Goal: Task Accomplishment & Management: Use online tool/utility

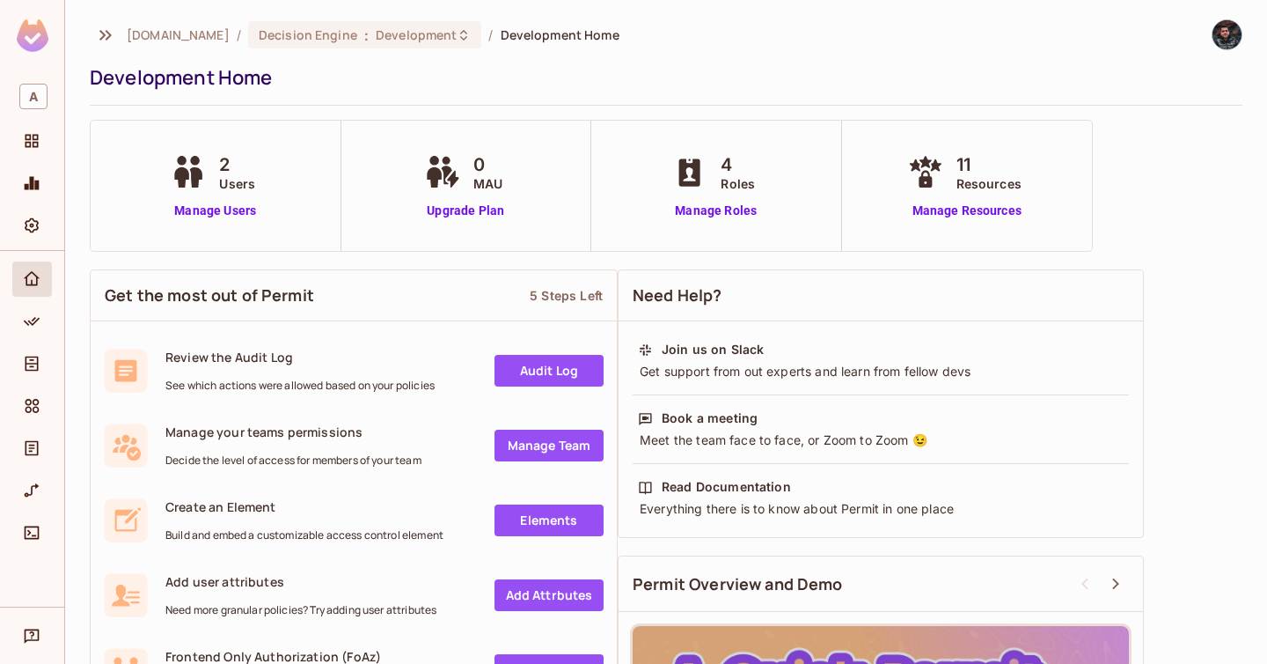
click at [37, 203] on div at bounding box center [32, 186] width 40 height 42
click at [37, 189] on icon "Monitoring" at bounding box center [32, 183] width 15 height 13
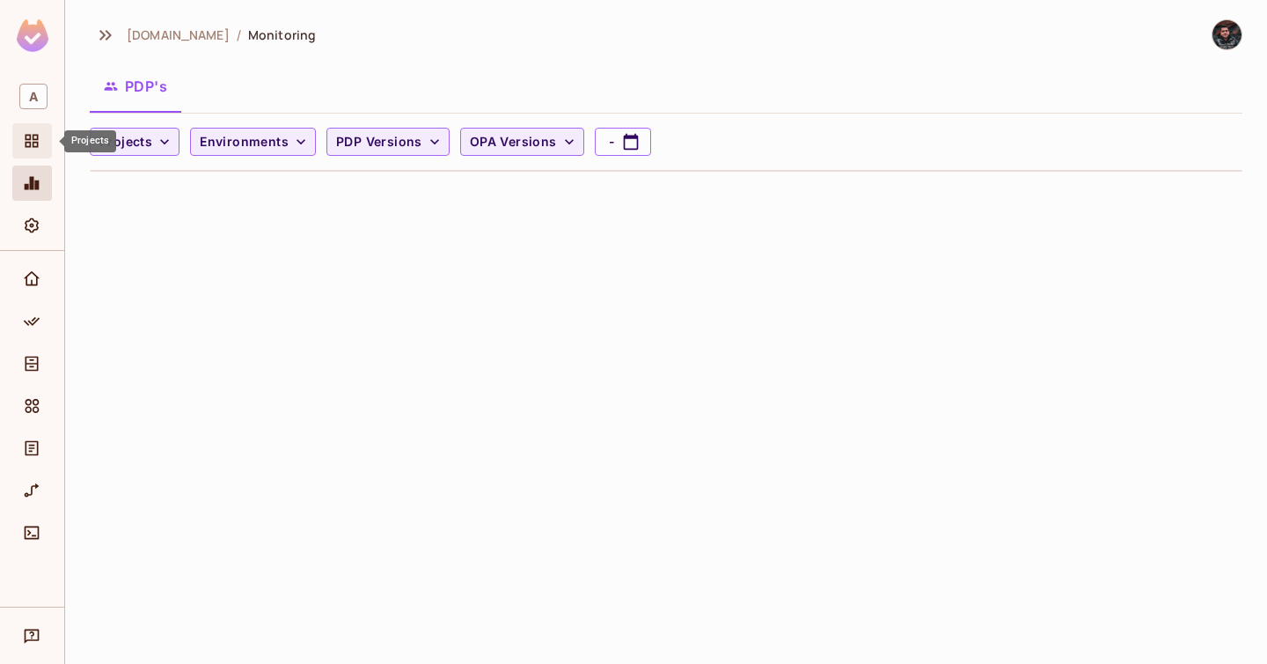
click at [45, 138] on div "Projects" at bounding box center [34, 140] width 30 height 21
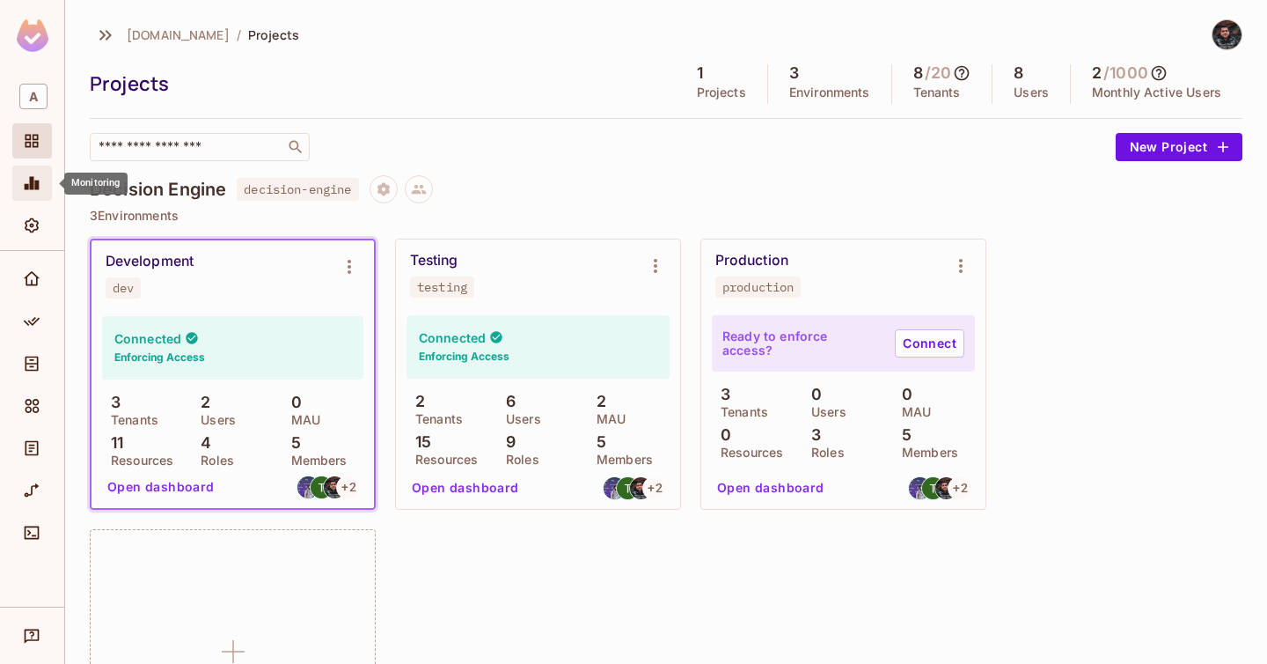
click at [35, 190] on icon "Monitoring" at bounding box center [32, 183] width 18 height 18
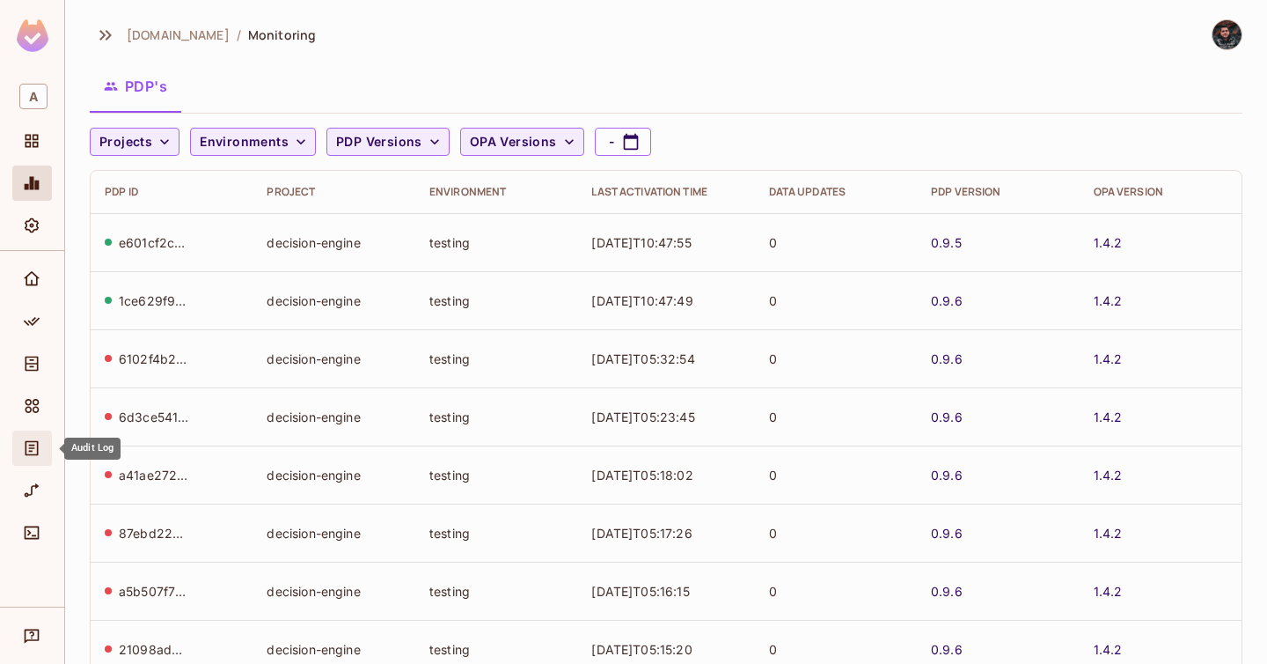
click at [36, 449] on icon "Audit Log" at bounding box center [32, 448] width 18 height 18
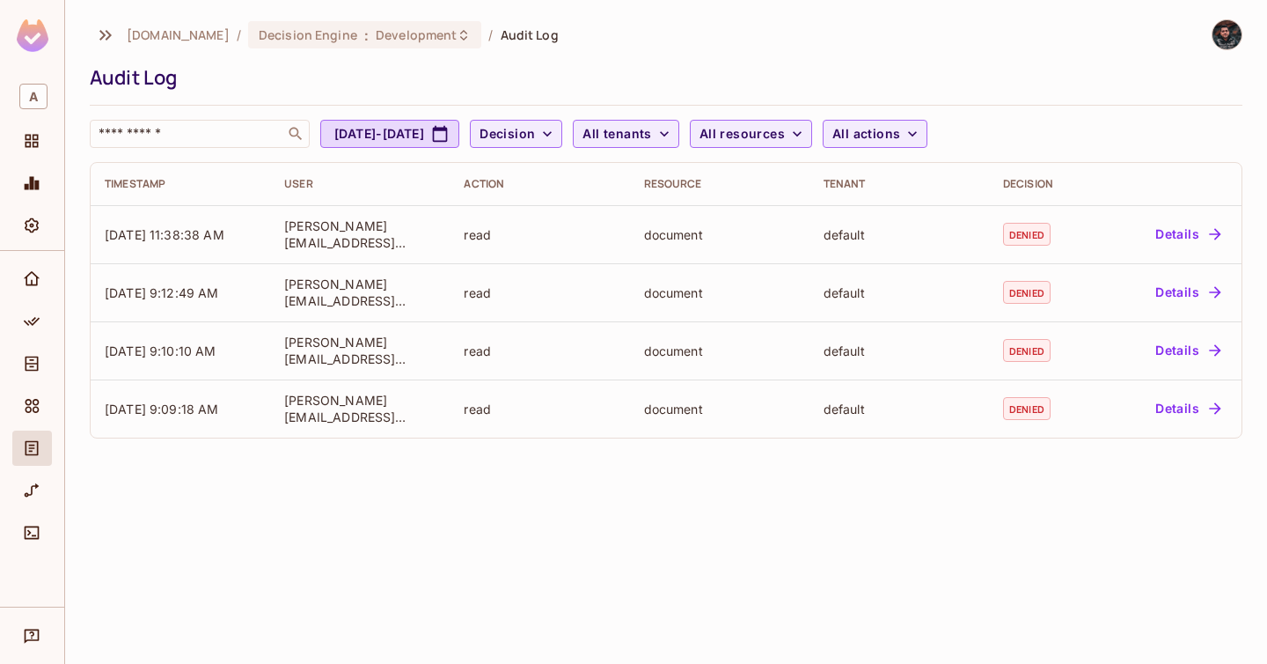
click at [432, 48] on div "abclojistik.com / Decision Engine : Development / Audit Log" at bounding box center [324, 34] width 469 height 31
click at [432, 44] on div "Decision Engine : Development" at bounding box center [365, 34] width 234 height 27
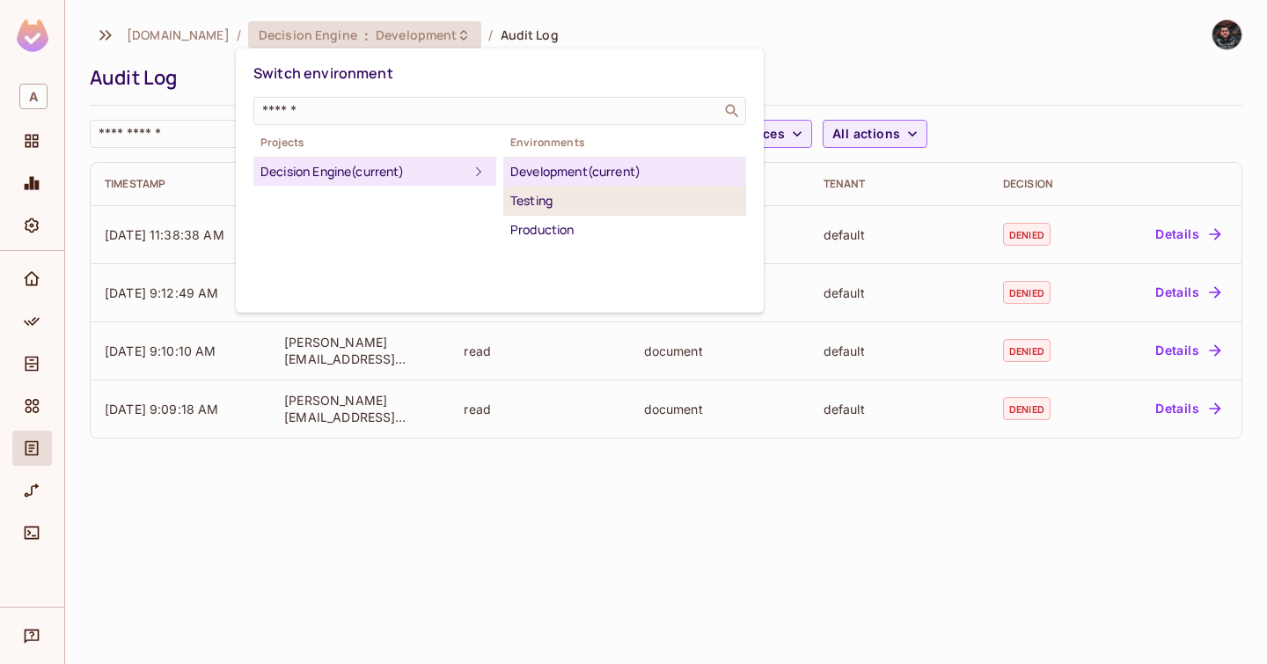
click at [549, 188] on li "Testing" at bounding box center [624, 201] width 243 height 29
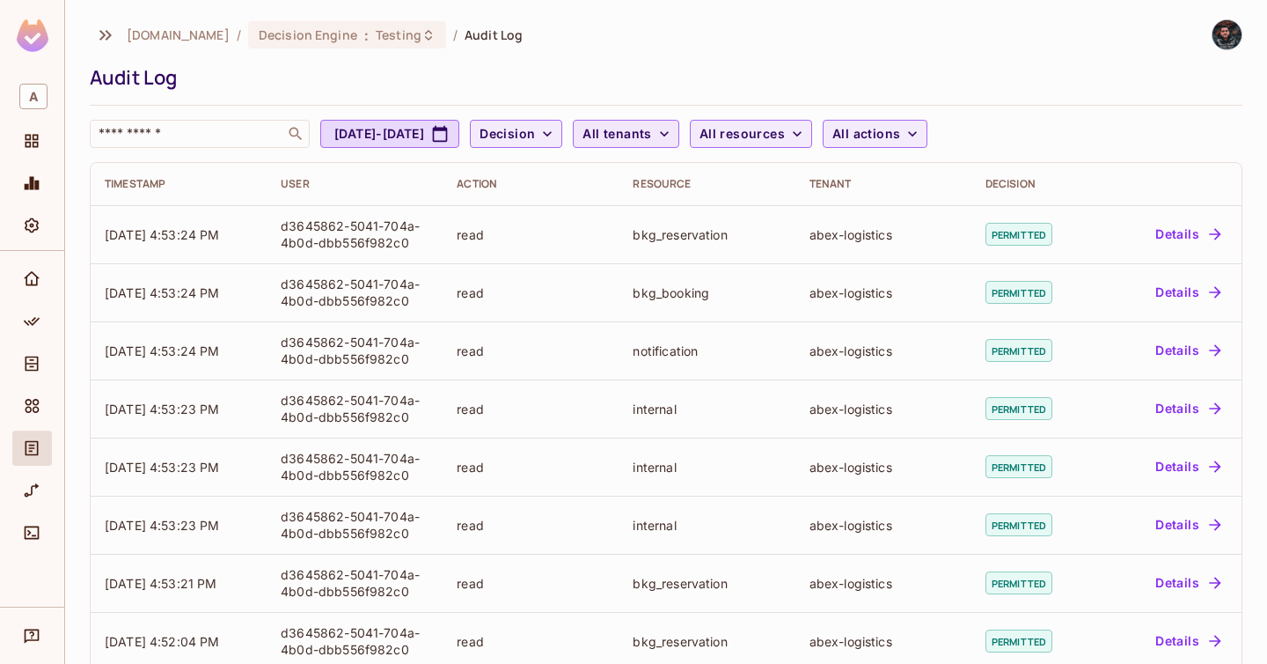
click at [679, 123] on button "All tenants" at bounding box center [626, 134] width 106 height 28
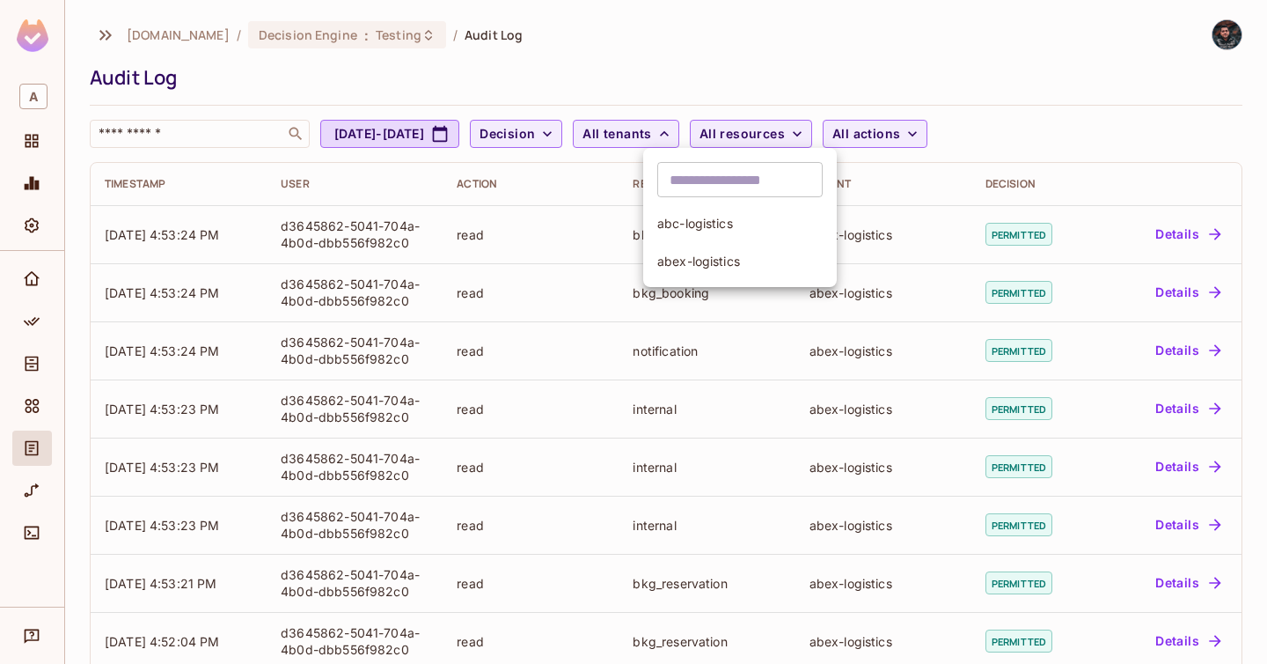
click at [818, 130] on div at bounding box center [633, 332] width 1267 height 664
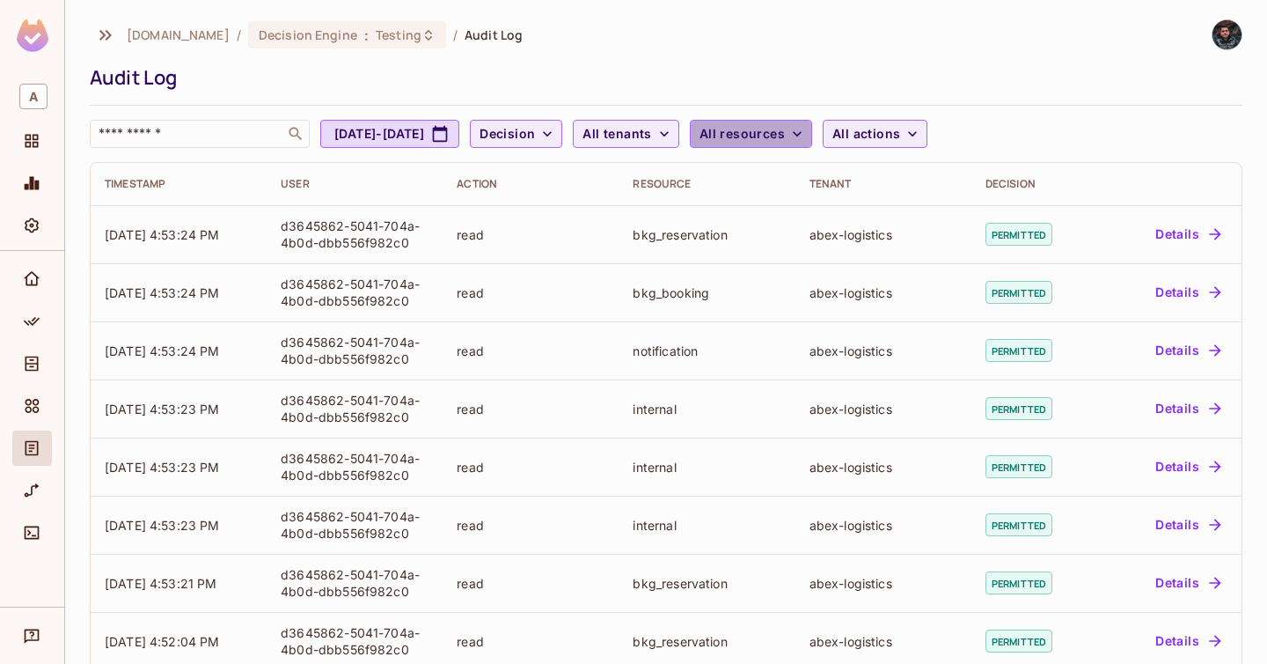
click at [812, 130] on button "All resources" at bounding box center [751, 134] width 122 height 28
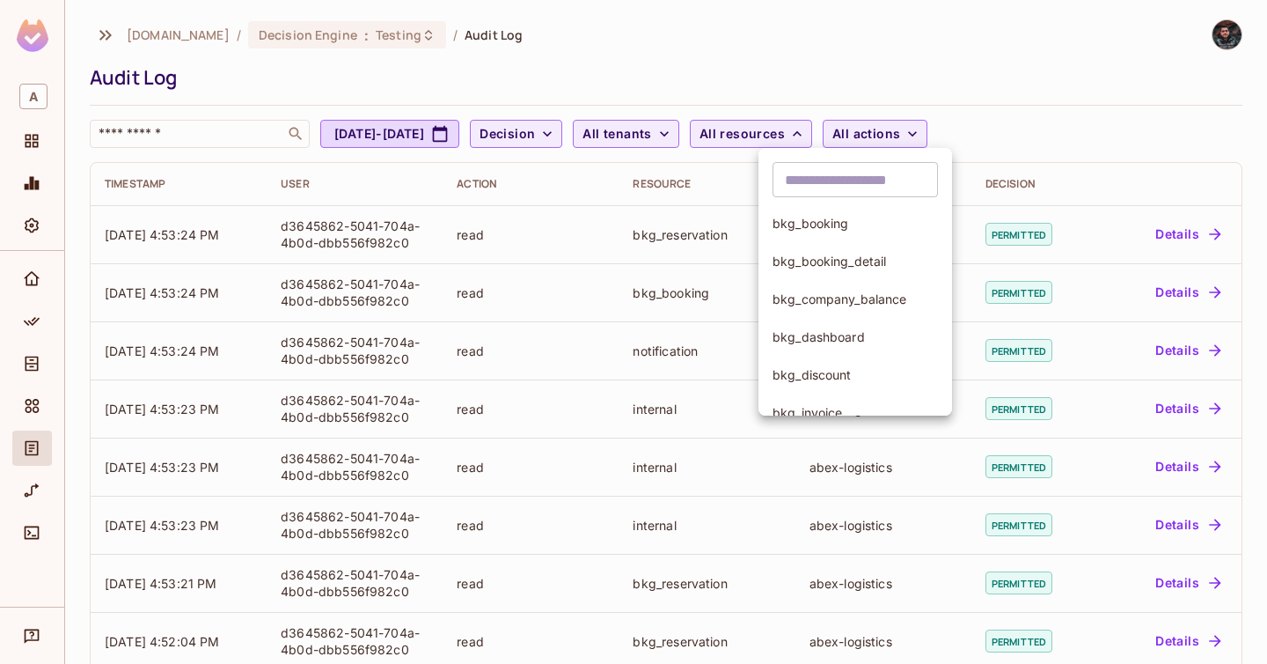
click at [872, 176] on input "text" at bounding box center [855, 179] width 165 height 35
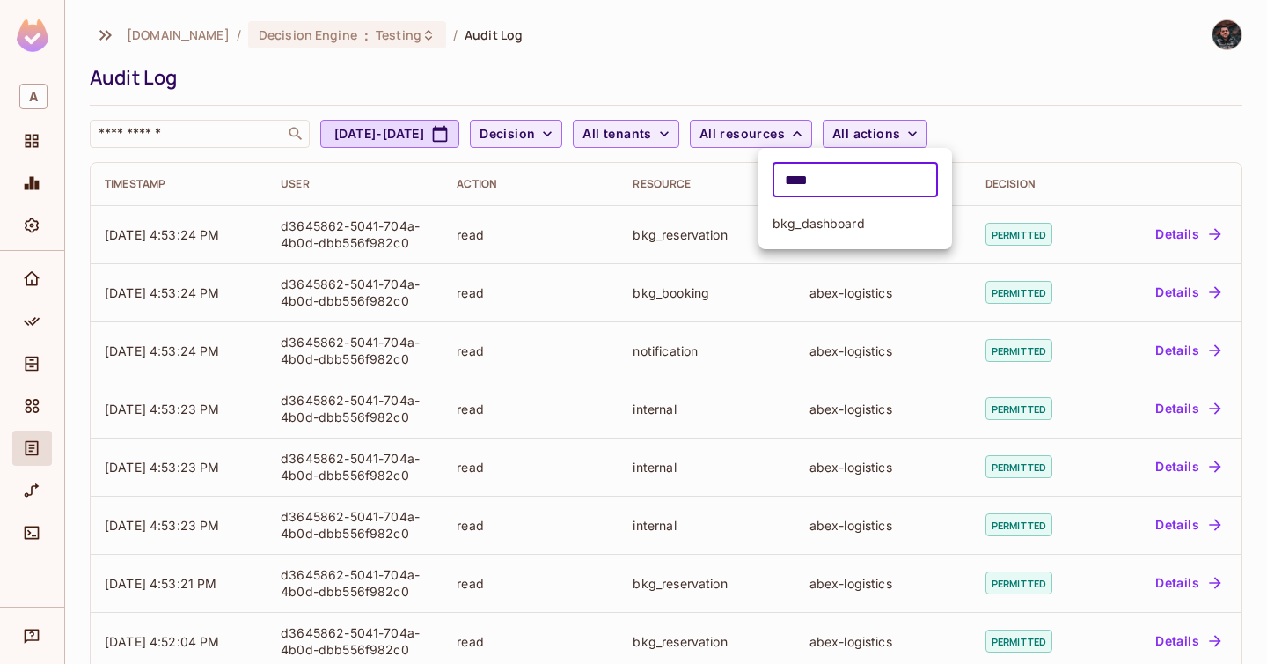
type input "****"
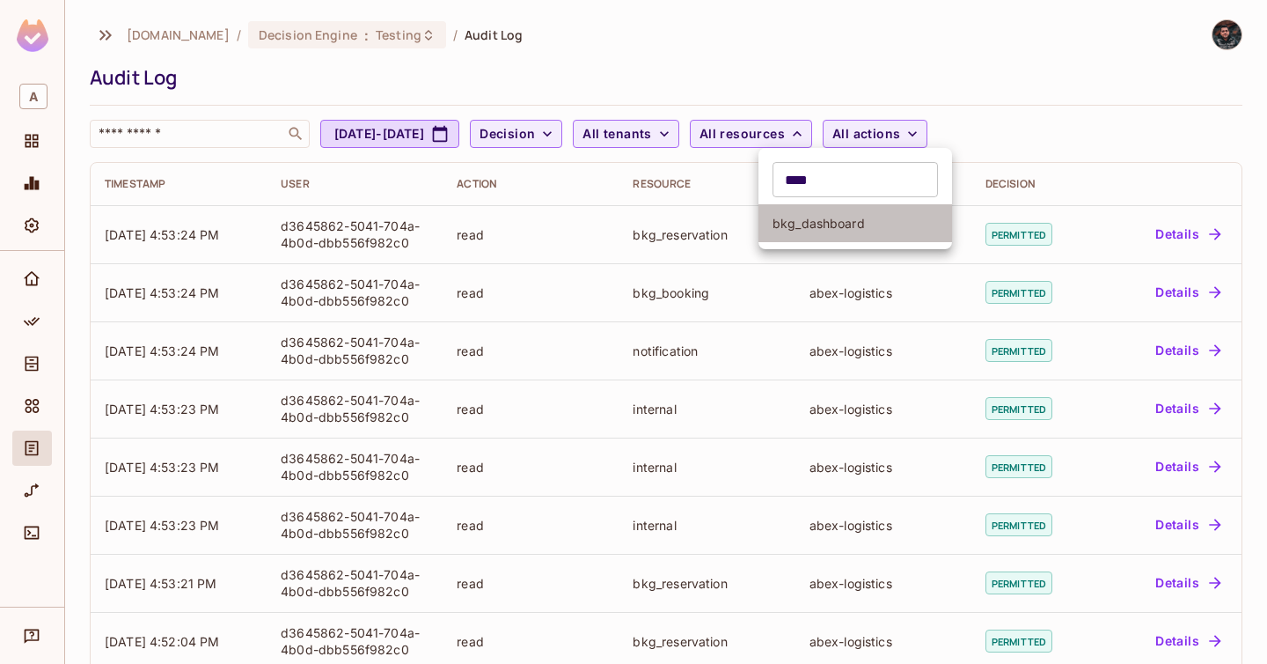
click at [861, 215] on span "bkg_dashboard" at bounding box center [855, 223] width 165 height 17
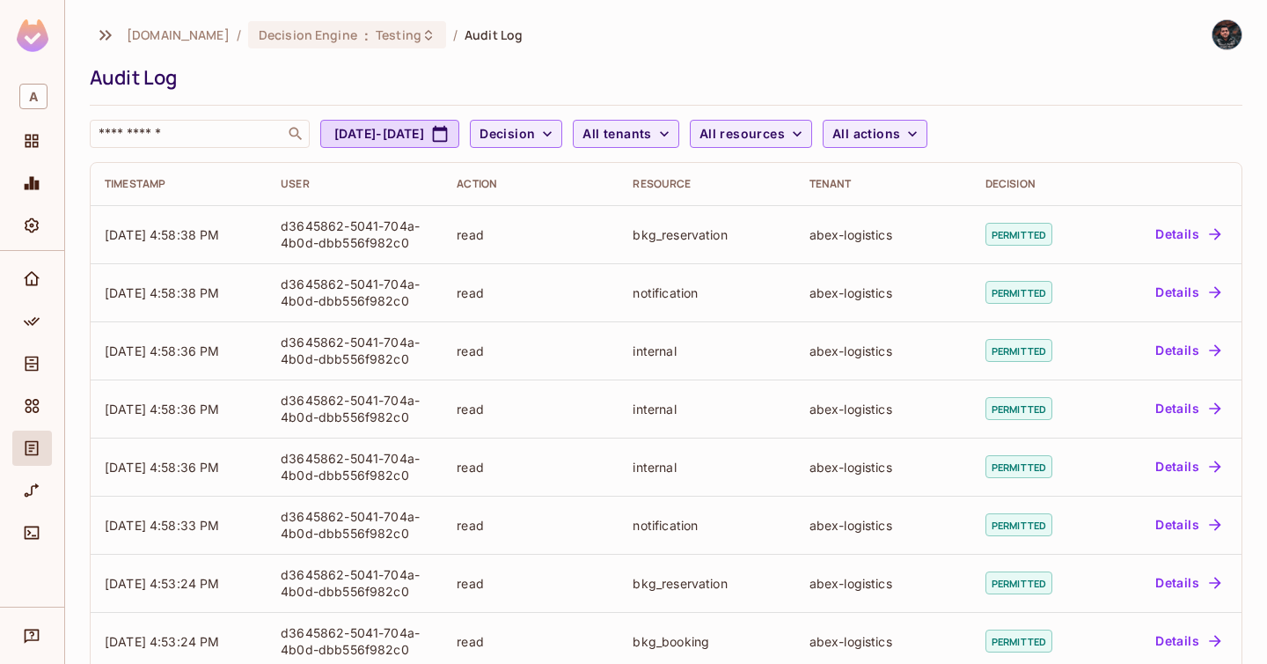
click at [851, 119] on div "[DOMAIN_NAME] / Decision Engine : Testing / Audit Log Audit Log ​ [DATE] - [DAT…" at bounding box center [666, 83] width 1153 height 129
click at [831, 116] on div "[DOMAIN_NAME] / Decision Engine : Testing / Audit Log Audit Log ​ [DATE] - [DAT…" at bounding box center [666, 83] width 1153 height 129
click at [785, 124] on span "All resources" at bounding box center [742, 134] width 85 height 22
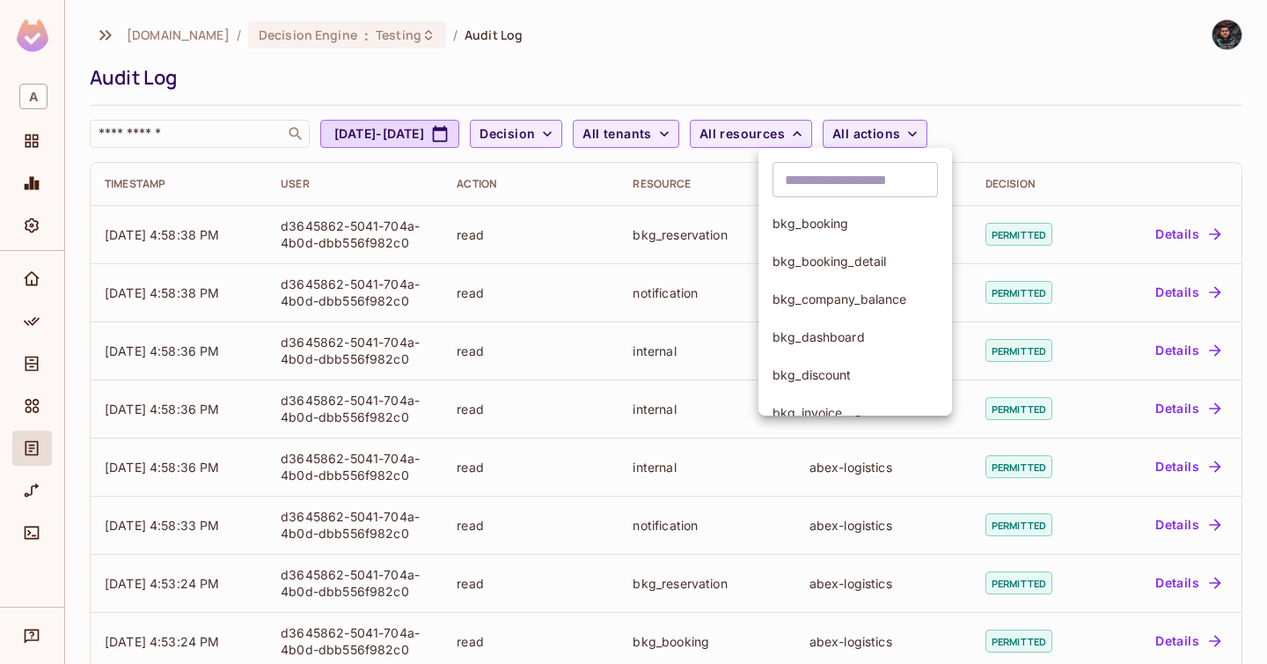
click at [891, 54] on div at bounding box center [633, 332] width 1267 height 664
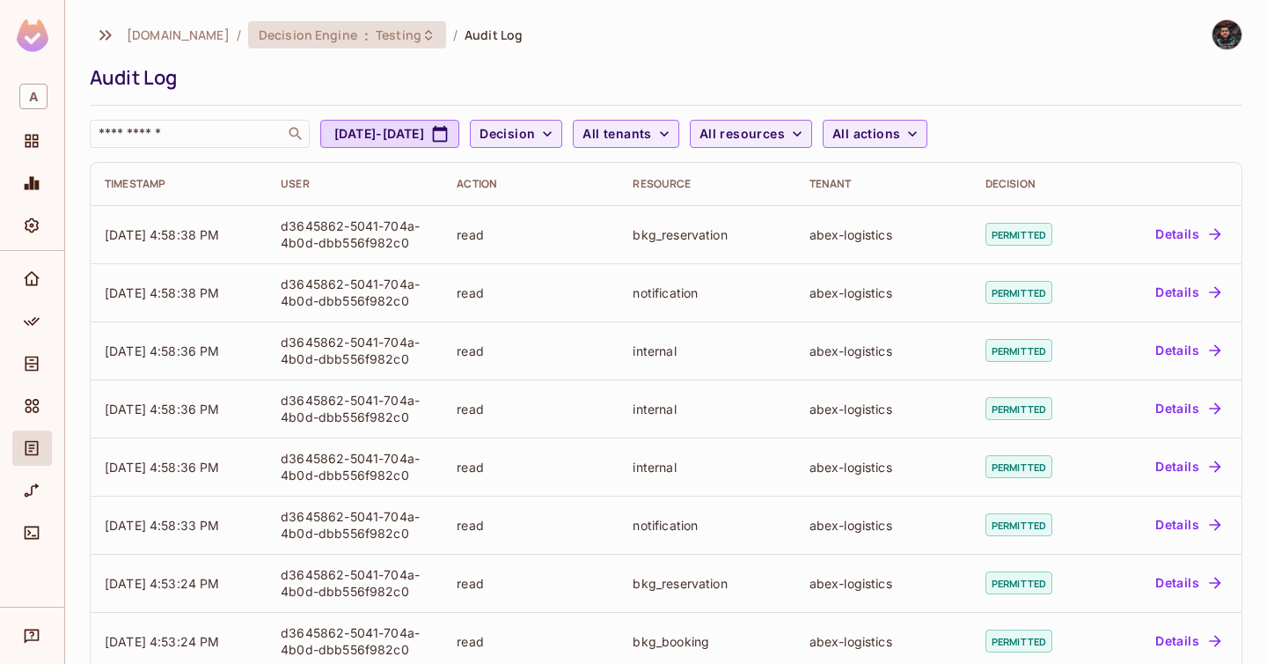
click at [376, 40] on span "Testing" at bounding box center [399, 34] width 46 height 17
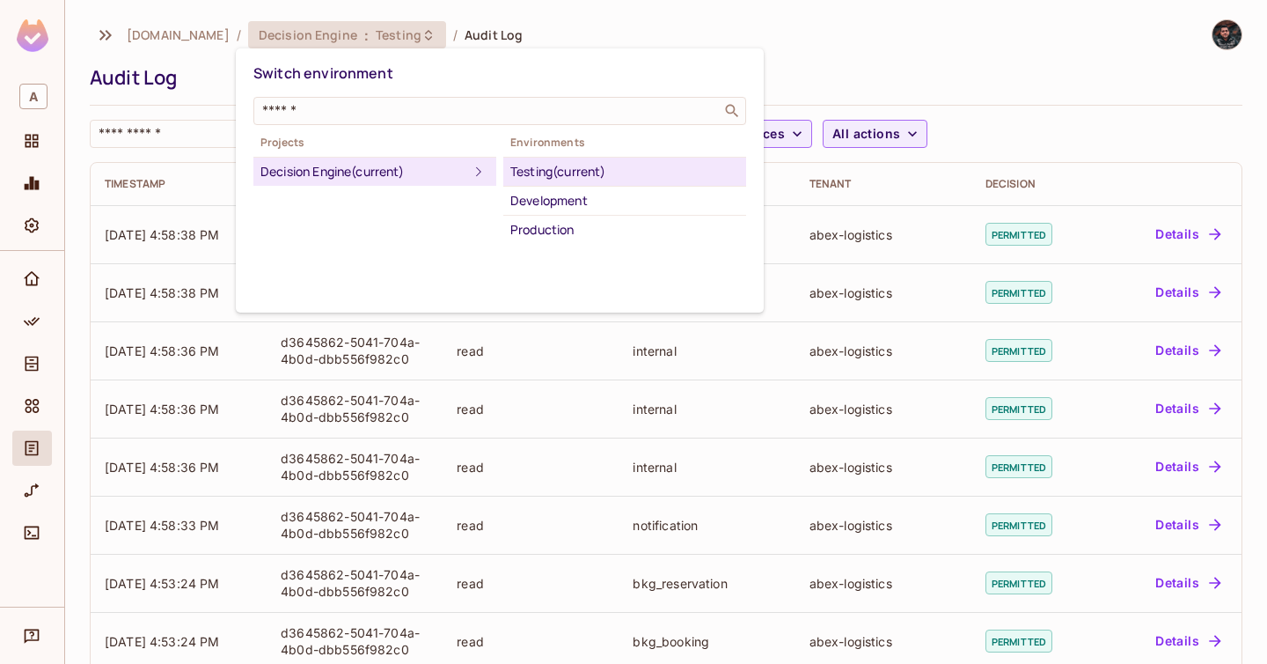
click at [807, 30] on div at bounding box center [633, 332] width 1267 height 664
